Goal: Information Seeking & Learning: Find specific fact

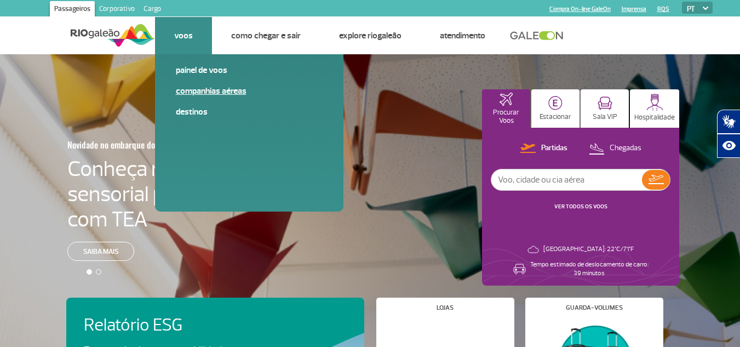
click at [219, 90] on link "Companhias Aéreas" at bounding box center [249, 91] width 147 height 12
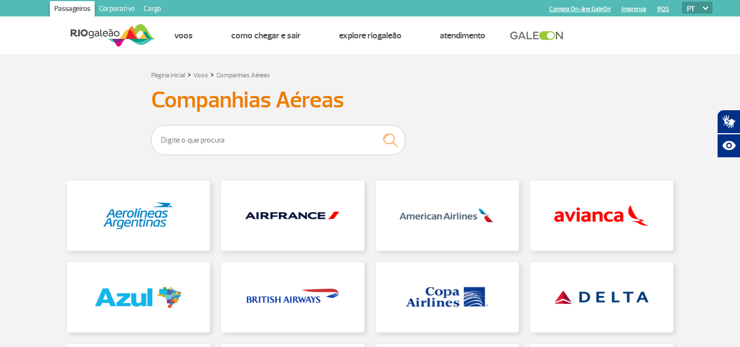
click at [634, 12] on link "Imprensa" at bounding box center [634, 8] width 25 height 7
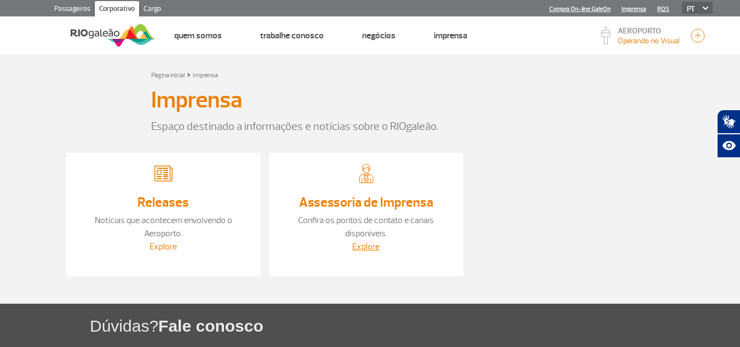
click at [159, 243] on link "Explore" at bounding box center [163, 246] width 27 height 11
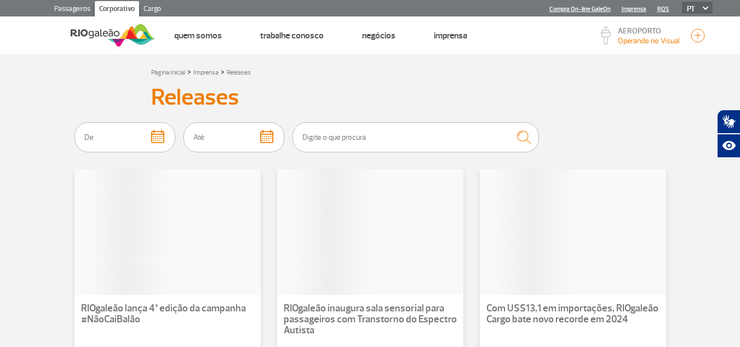
scroll to position [55, 0]
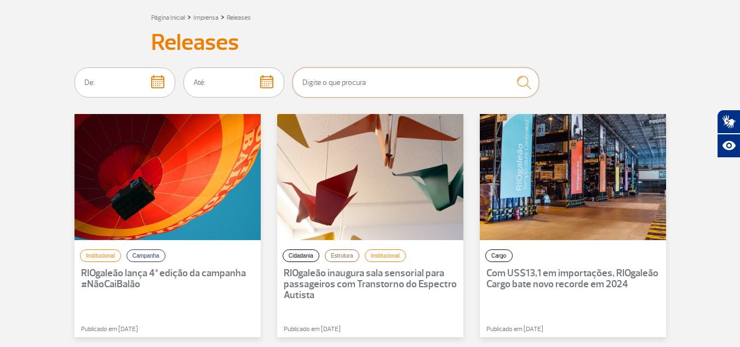
click at [348, 83] on input "text" at bounding box center [416, 82] width 247 height 30
click at [536, 77] on img "submit" at bounding box center [524, 83] width 25 height 24
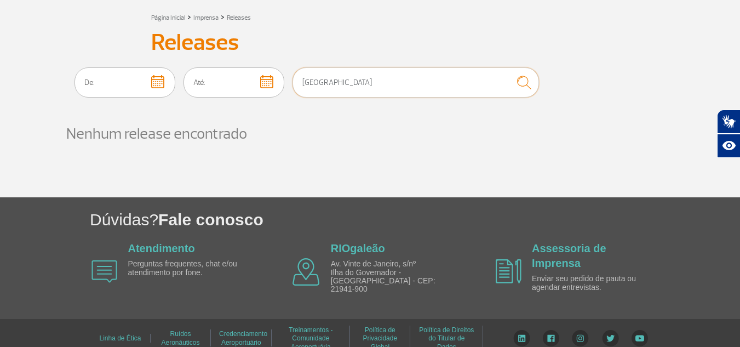
click at [466, 80] on input "[GEOGRAPHIC_DATA]" at bounding box center [416, 82] width 247 height 30
type input "air canada"
click at [508, 70] on button "submit" at bounding box center [523, 82] width 31 height 25
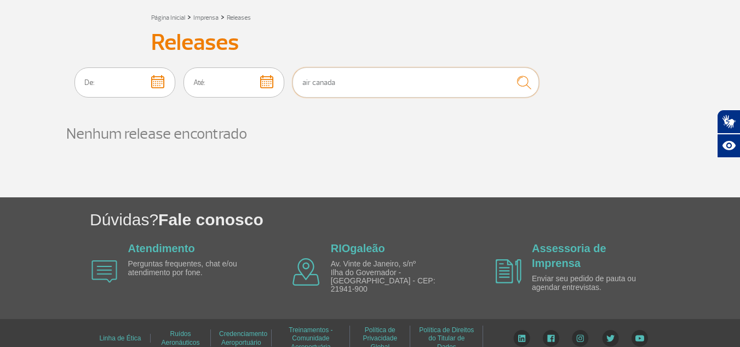
click at [470, 79] on input "air canada" at bounding box center [416, 82] width 247 height 30
click at [164, 84] on img "button" at bounding box center [157, 81] width 13 height 13
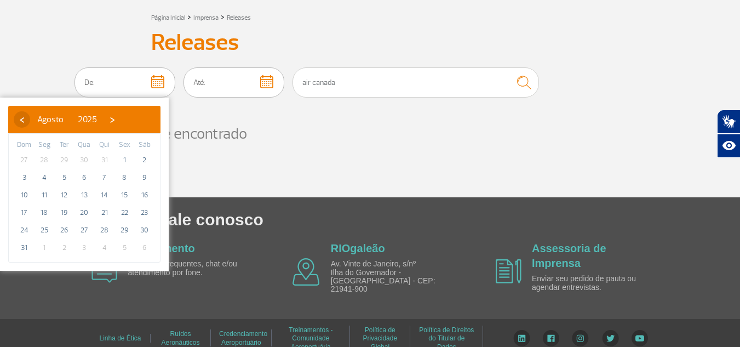
click at [20, 118] on span "‹" at bounding box center [22, 119] width 16 height 16
click at [59, 162] on span "1" at bounding box center [64, 160] width 18 height 18
type input "[DATE]"
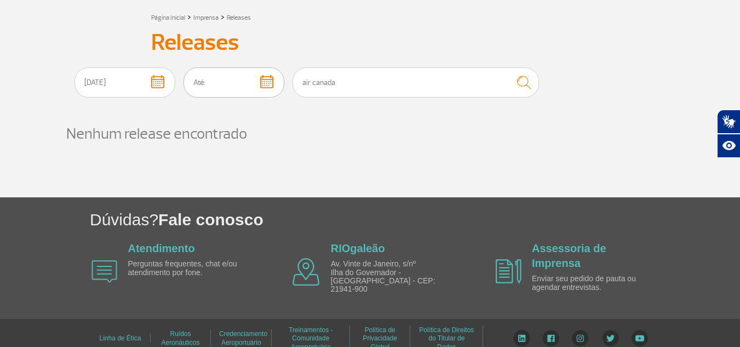
click at [273, 84] on img "button" at bounding box center [266, 81] width 13 height 13
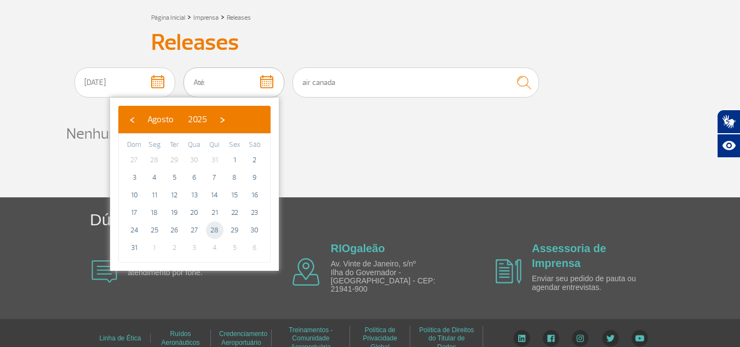
click at [216, 227] on span "28" at bounding box center [215, 230] width 18 height 18
type input "[DATE]"
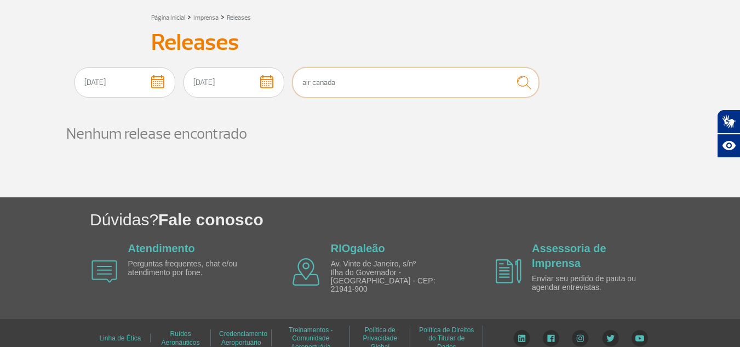
click at [504, 87] on input "air canada" at bounding box center [416, 82] width 247 height 30
click at [505, 86] on input "air canada" at bounding box center [416, 82] width 247 height 30
click at [530, 84] on button "submit" at bounding box center [523, 82] width 31 height 25
click at [504, 79] on input "air" at bounding box center [416, 82] width 247 height 30
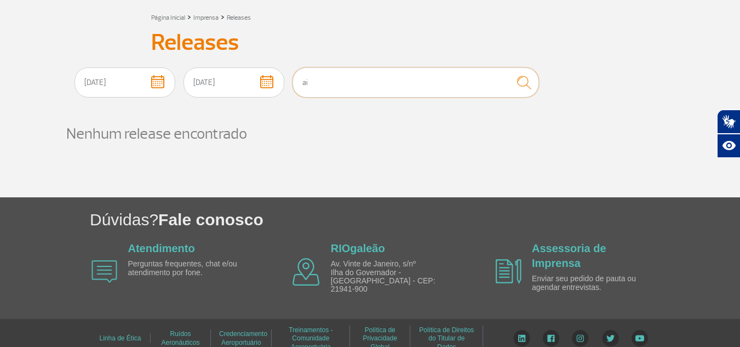
type input "a"
click at [536, 81] on img "submit" at bounding box center [524, 83] width 25 height 24
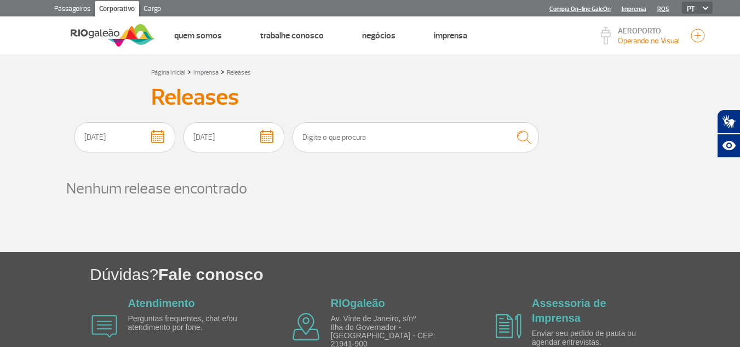
scroll to position [65, 0]
